Goal: Find contact information: Find contact information

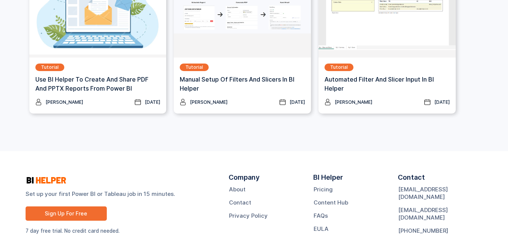
scroll to position [1079, 0]
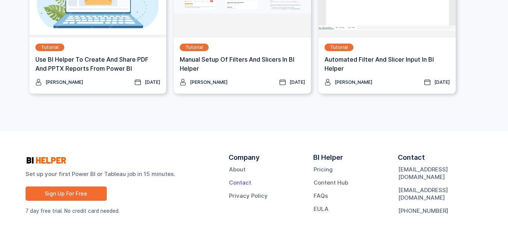
click at [241, 183] on link "Contact" at bounding box center [240, 183] width 22 height 8
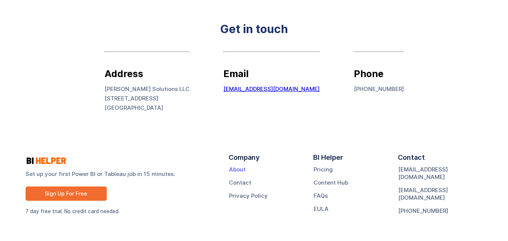
click at [242, 170] on link "About" at bounding box center [237, 170] width 17 height 8
